Goal: Task Accomplishment & Management: Use online tool/utility

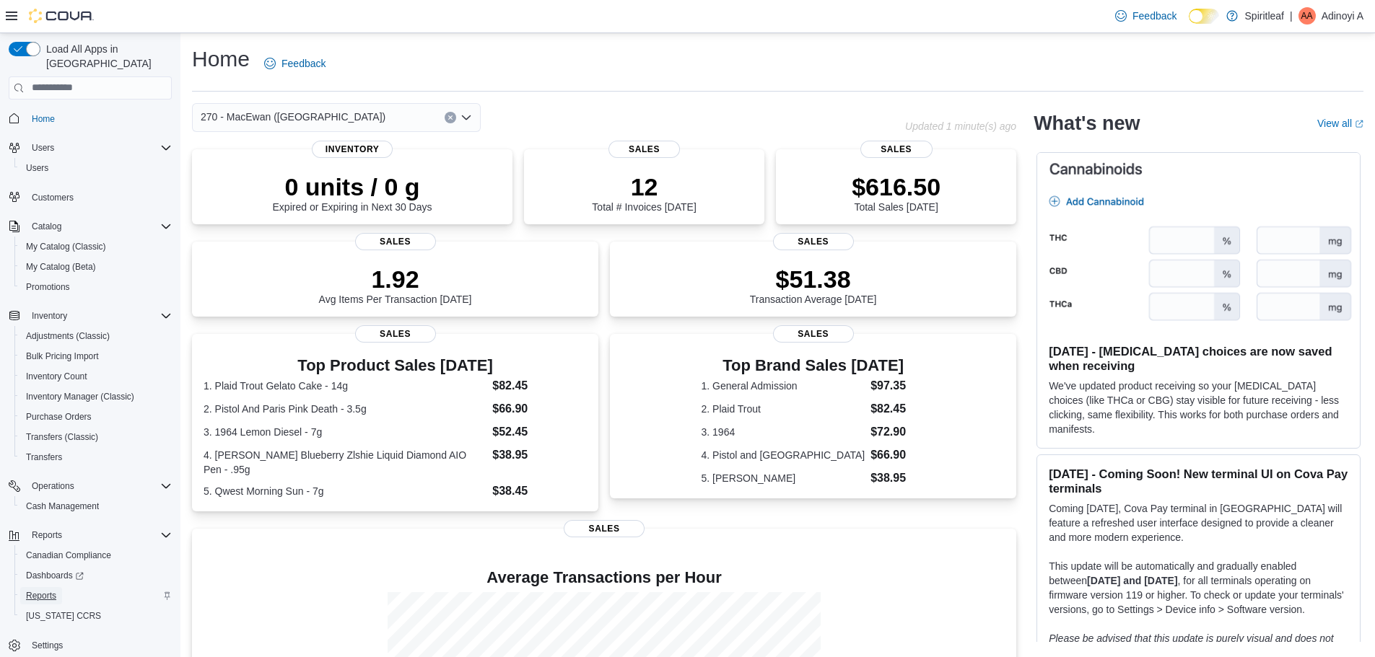
click at [46, 590] on span "Reports" at bounding box center [41, 596] width 30 height 12
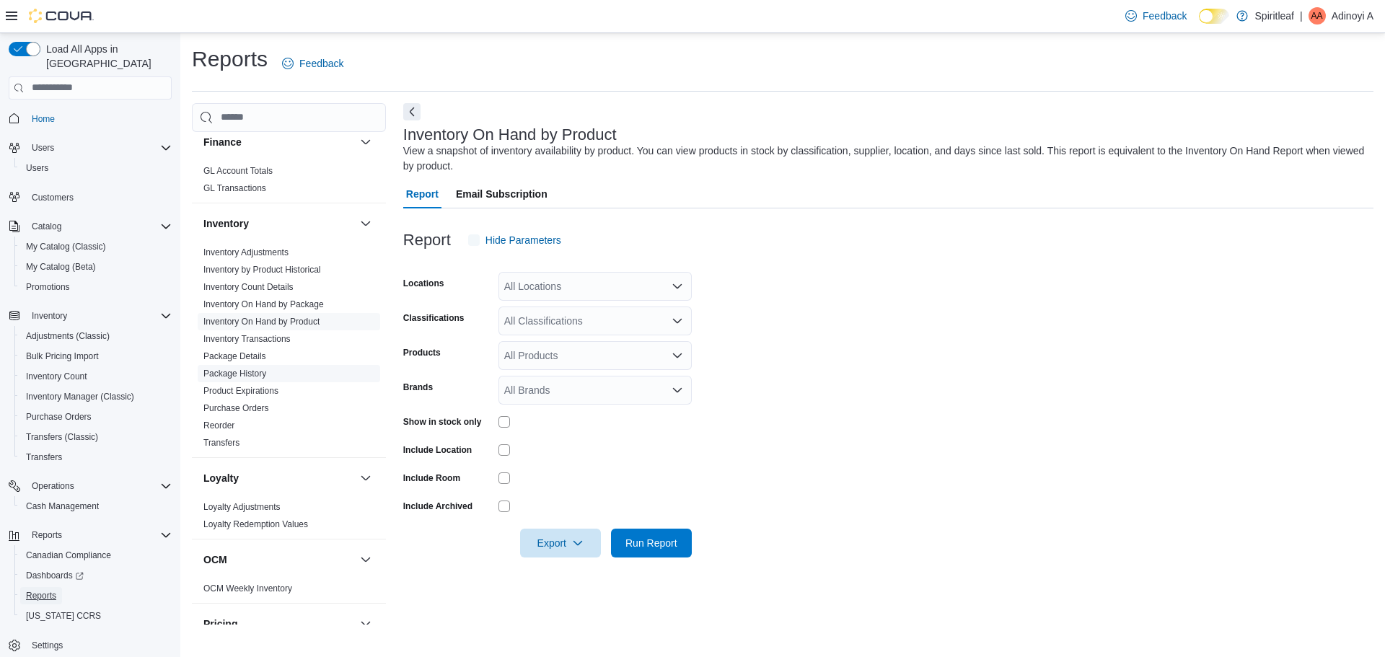
scroll to position [505, 0]
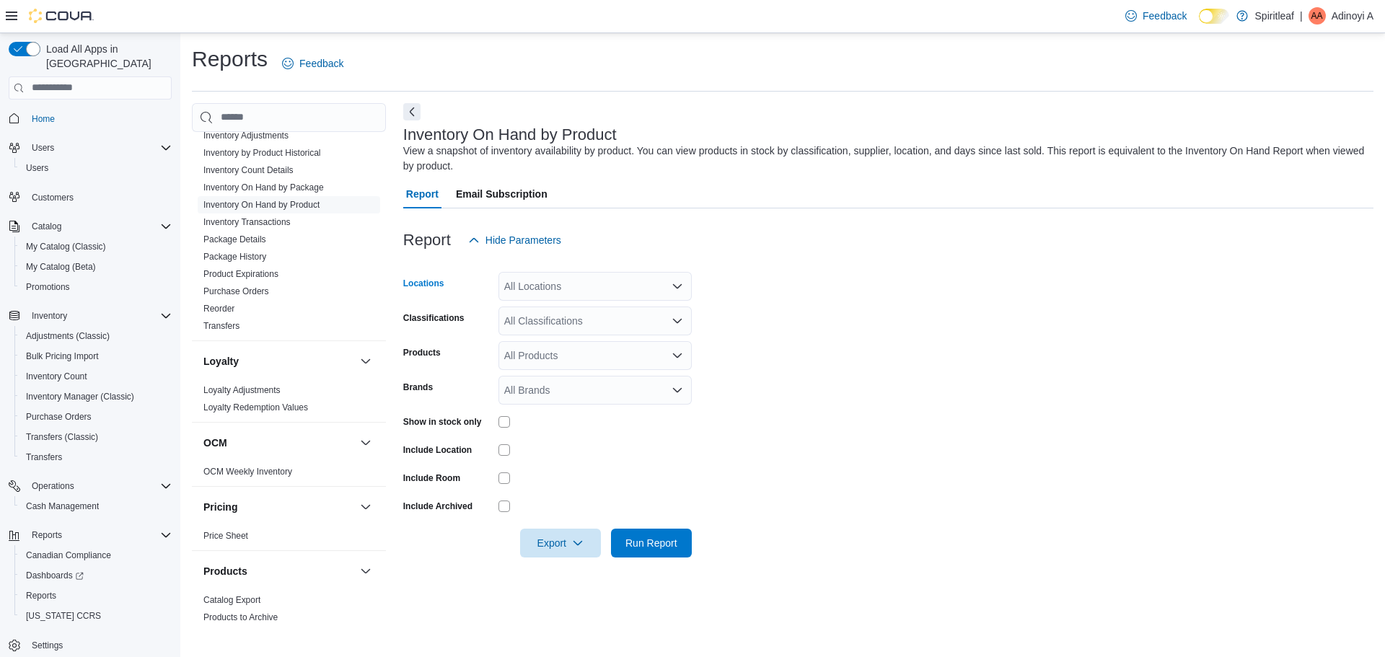
click at [538, 283] on div "All Locations" at bounding box center [595, 286] width 193 height 29
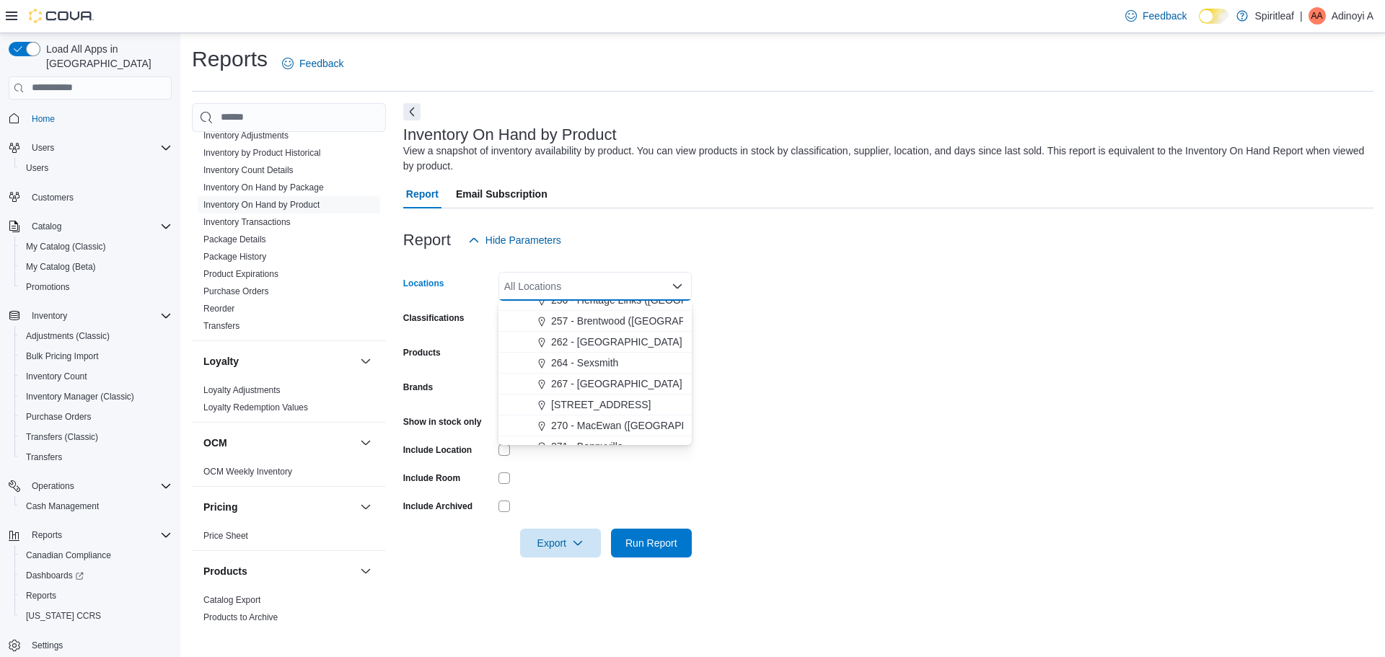
scroll to position [938, 0]
click at [592, 418] on span "270 - MacEwan ([GEOGRAPHIC_DATA])" at bounding box center [643, 419] width 185 height 14
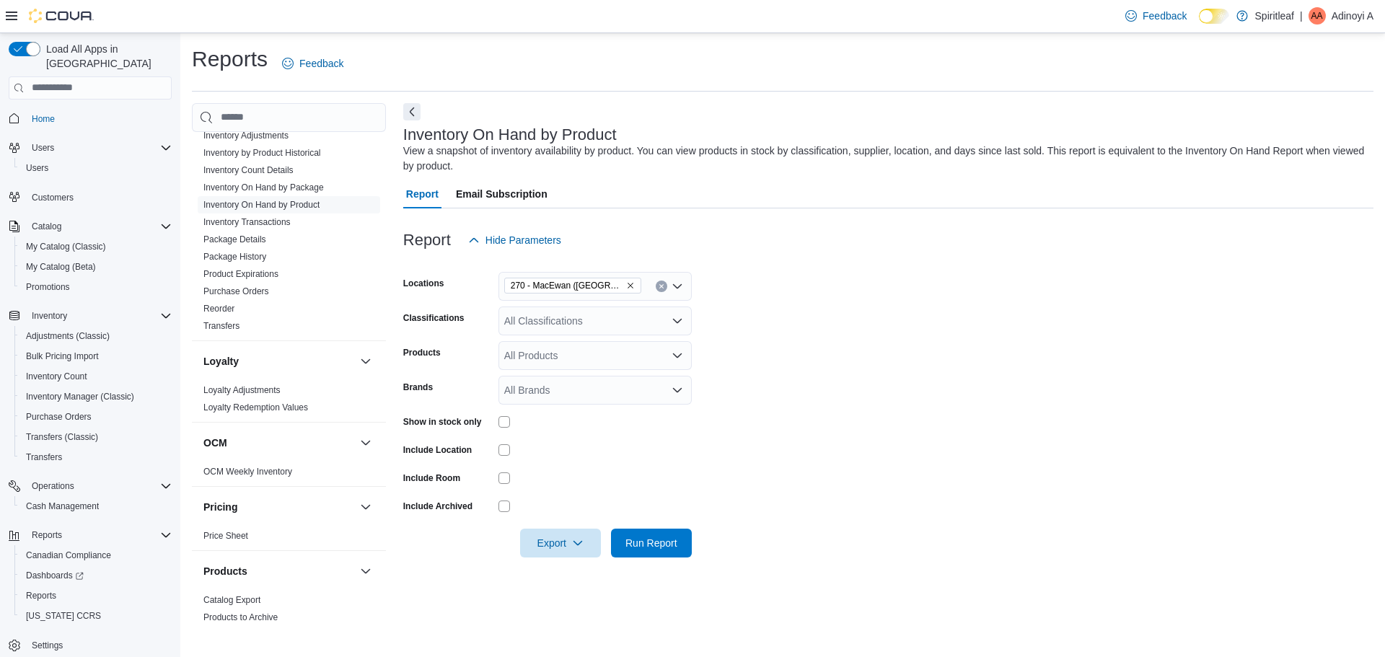
click at [964, 427] on form "Locations 270 - [GEOGRAPHIC_DATA] ([GEOGRAPHIC_DATA]) Classifications All Class…" at bounding box center [888, 406] width 971 height 303
click at [565, 324] on div "All Classifications" at bounding box center [595, 321] width 193 height 29
click at [541, 446] on span "Vapour Kit" at bounding box center [553, 446] width 46 height 14
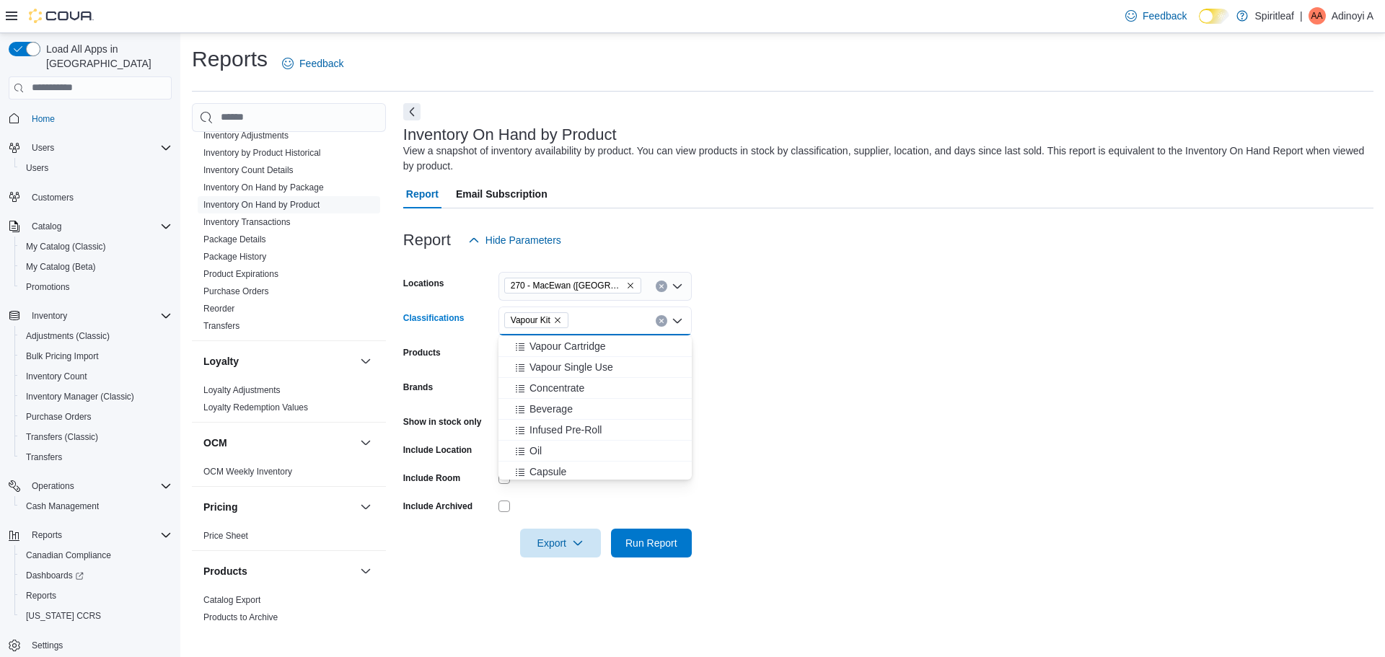
scroll to position [309, 0]
click at [593, 375] on span "Vapour Cartridge" at bounding box center [568, 371] width 76 height 14
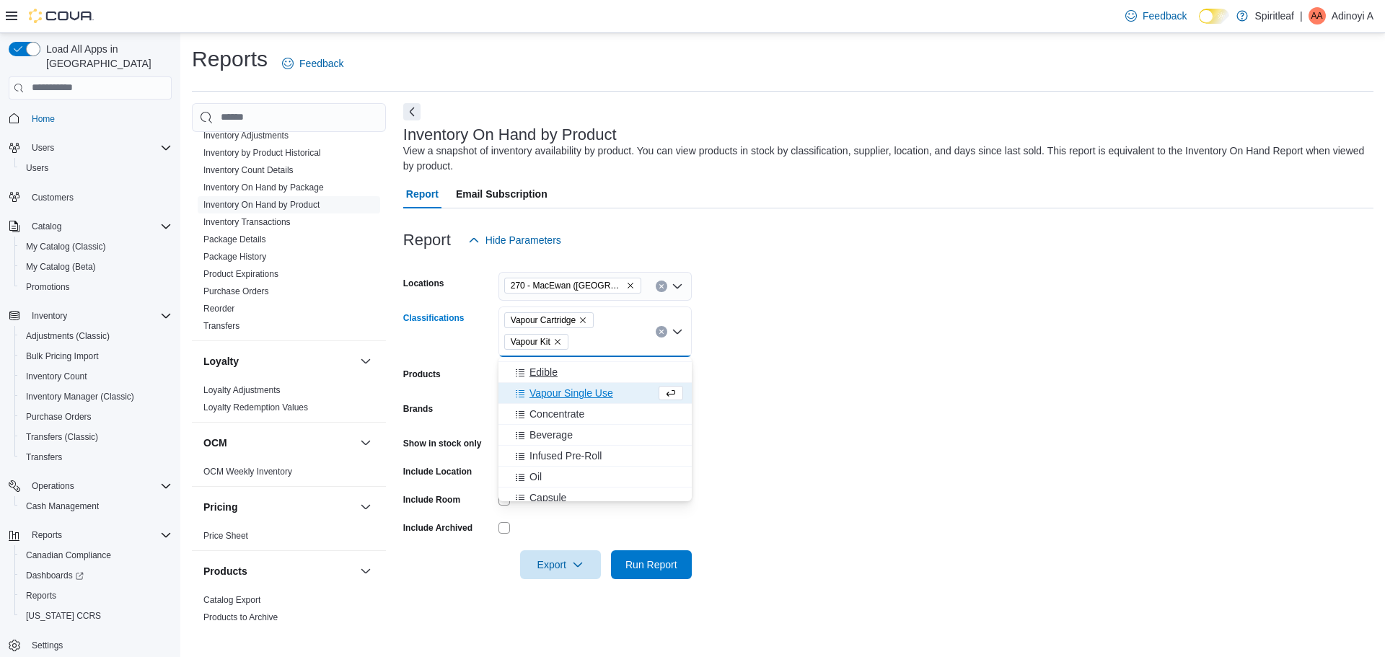
drag, startPoint x: 592, startPoint y: 393, endPoint x: 615, endPoint y: 391, distance: 23.1
click at [592, 392] on span "Vapour Single Use" at bounding box center [572, 393] width 84 height 14
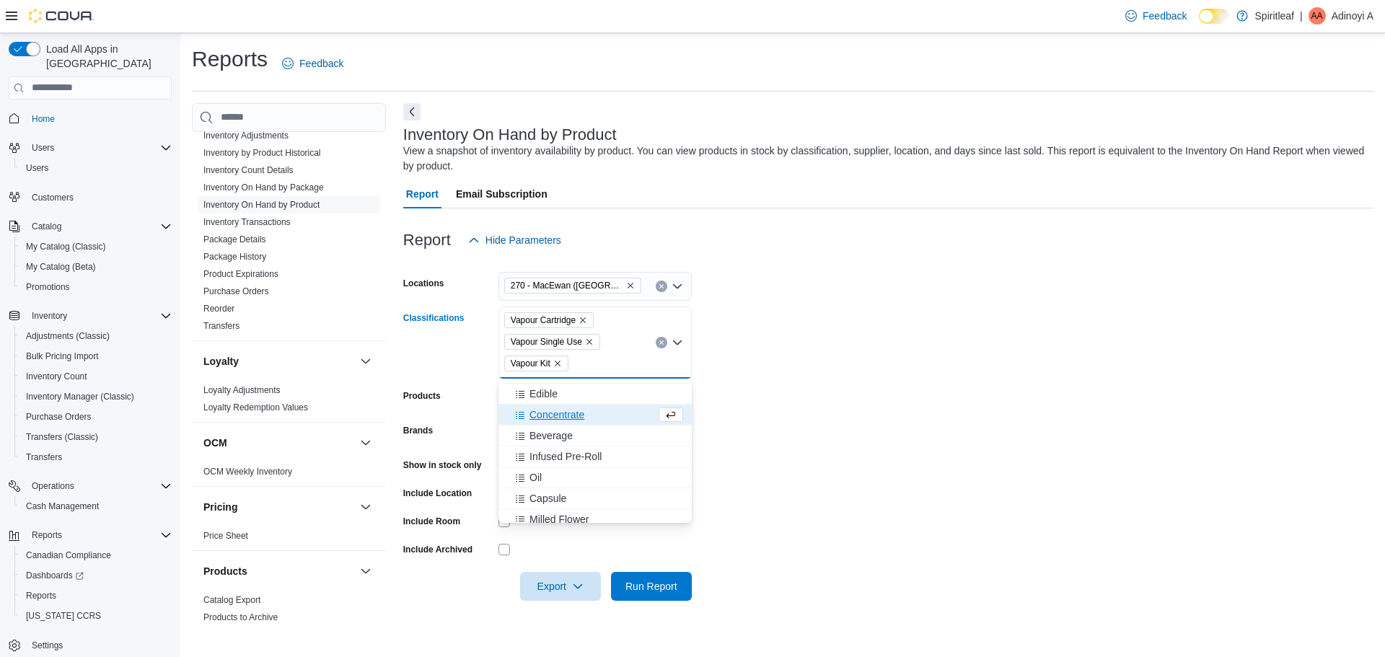
drag, startPoint x: 960, startPoint y: 465, endPoint x: 901, endPoint y: 465, distance: 59.2
click at [954, 465] on form "Locations 270 - [GEOGRAPHIC_DATA] ([GEOGRAPHIC_DATA]) Classifications Vapour Ca…" at bounding box center [888, 428] width 971 height 346
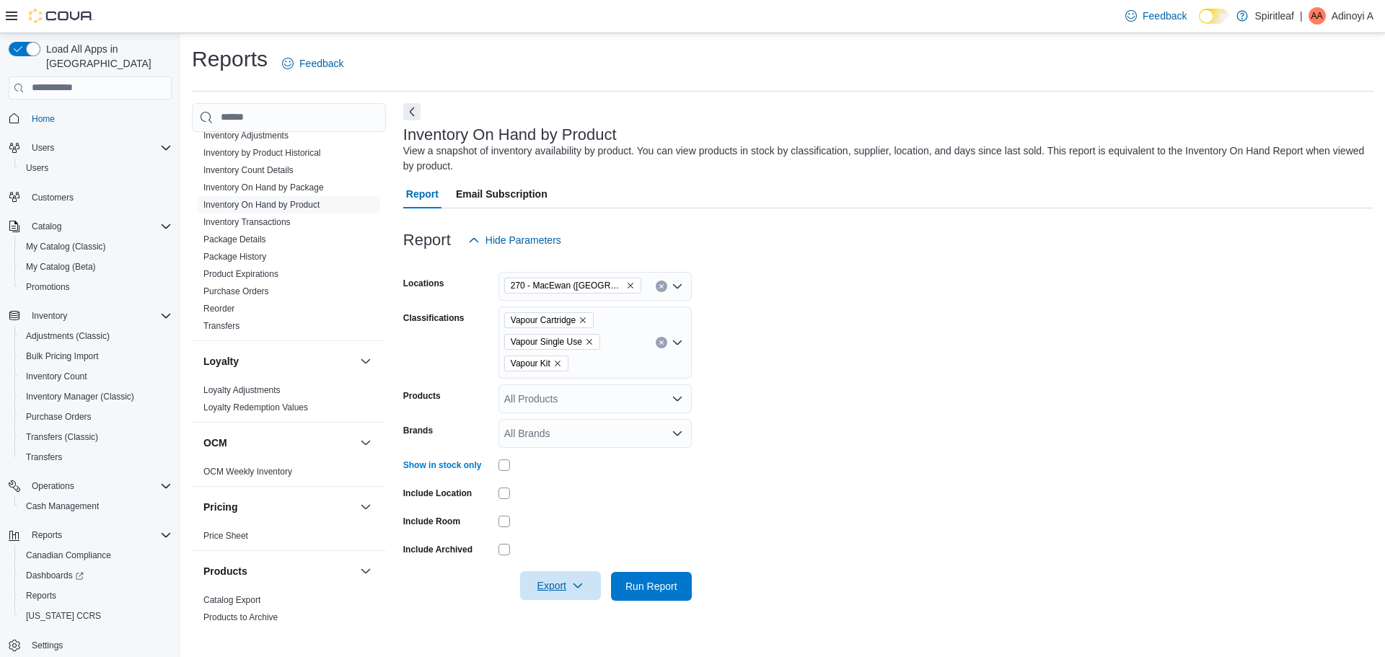
drag, startPoint x: 538, startPoint y: 582, endPoint x: 595, endPoint y: 580, distance: 57.8
click at [540, 582] on span "Export" at bounding box center [560, 585] width 63 height 29
click at [575, 499] on span "Export to Excel" at bounding box center [562, 500] width 65 height 12
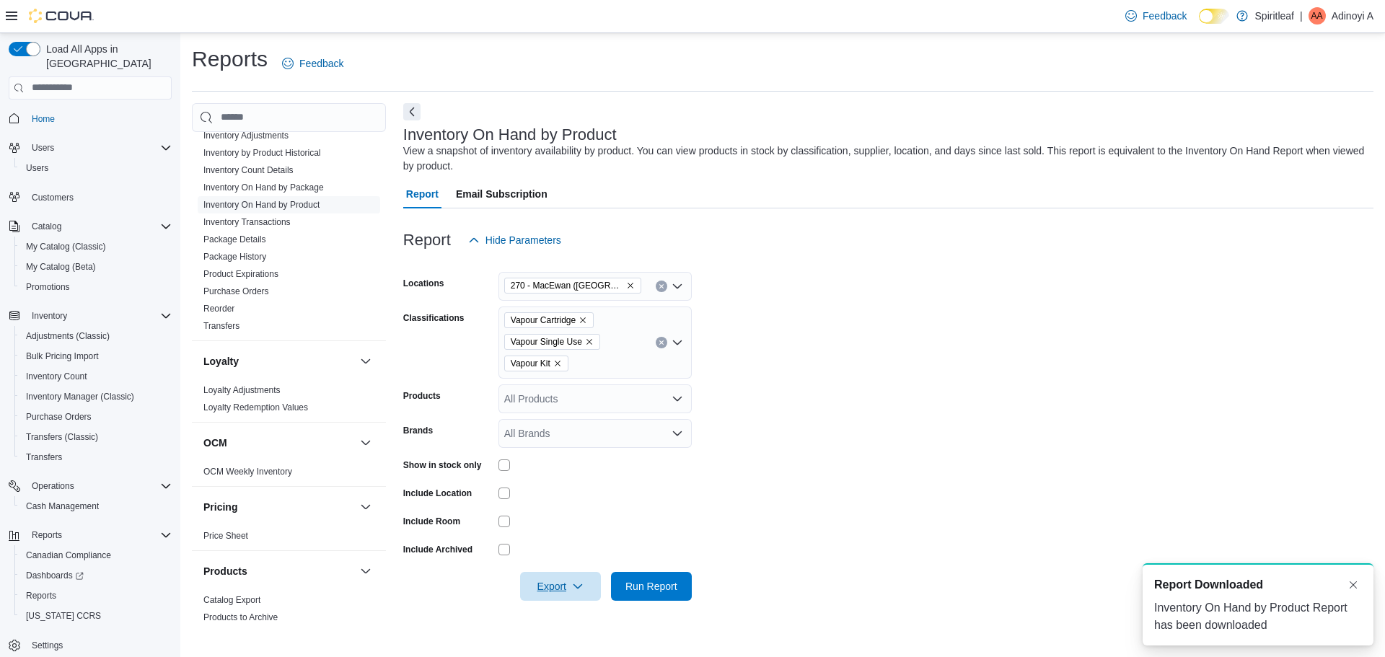
scroll to position [0, 0]
